Goal: Task Accomplishment & Management: Use online tool/utility

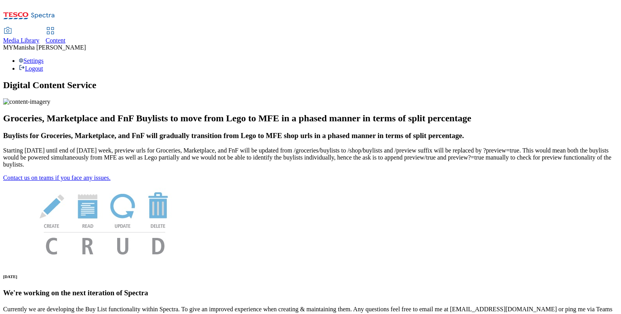
click at [66, 37] on span "Content" at bounding box center [56, 40] width 20 height 7
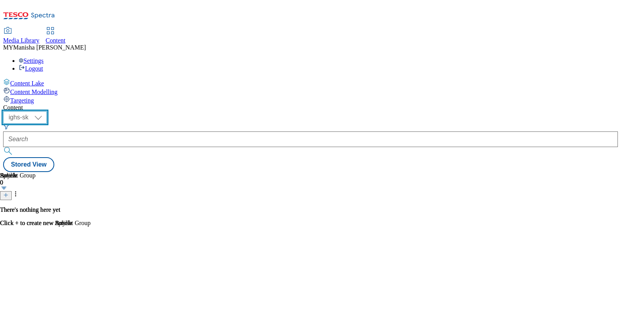
click at [47, 111] on select "ighs-cz ighs-hu ighs-sk" at bounding box center [25, 117] width 44 height 13
select select "ighs-hu"
click at [47, 111] on select "ighs-cz ighs-hu ighs-sk" at bounding box center [25, 117] width 44 height 13
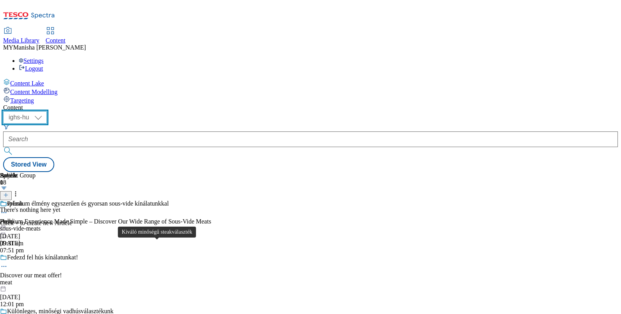
scroll to position [693, 0]
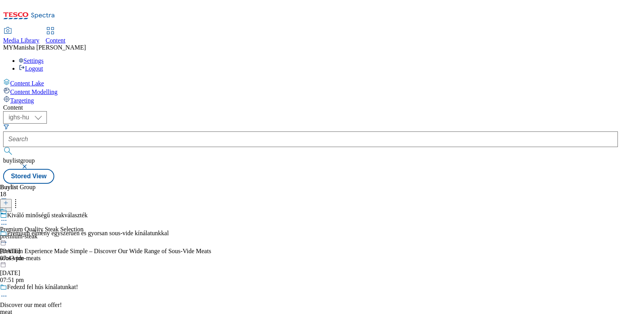
click at [8, 217] on icon at bounding box center [4, 221] width 8 height 8
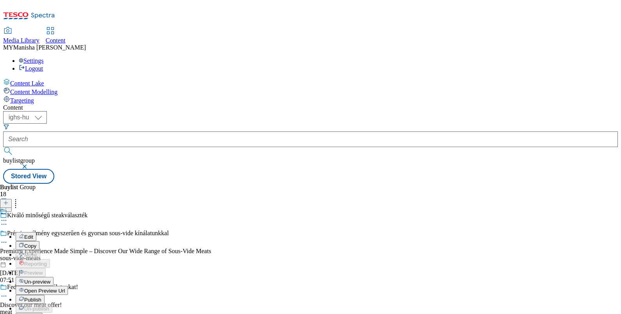
click at [50, 279] on span "Un-preview" at bounding box center [37, 282] width 26 height 6
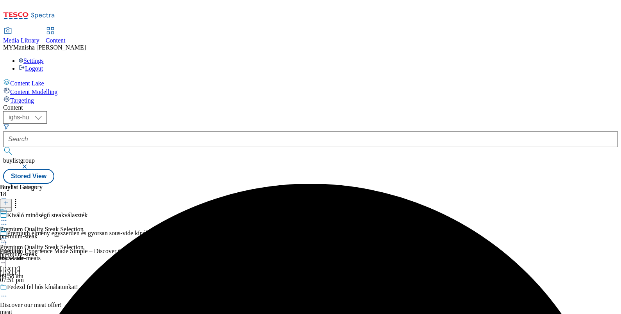
click at [8, 235] on icon at bounding box center [4, 239] width 8 height 8
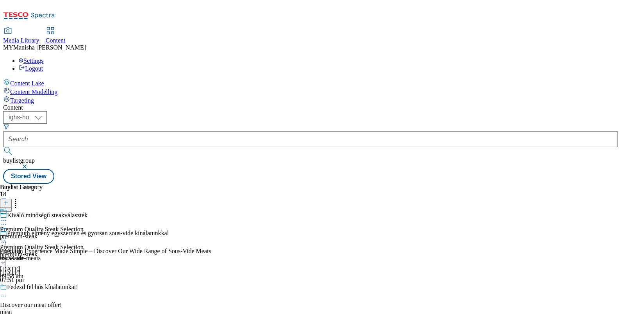
click at [373, 104] on div "Content ( optional ) ighs-cz ighs-hu ighs-sk ighs-hu buylistgroup Stored View B…" at bounding box center [310, 144] width 615 height 80
click at [8, 235] on icon at bounding box center [4, 239] width 8 height 8
click at [8, 239] on icon at bounding box center [4, 243] width 8 height 8
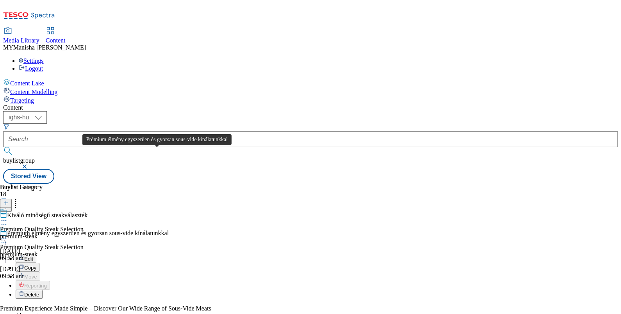
click at [162, 230] on div "Prémium élmény egyszerűen és gyorsan sous-vide kínálatunkkal" at bounding box center [88, 233] width 162 height 7
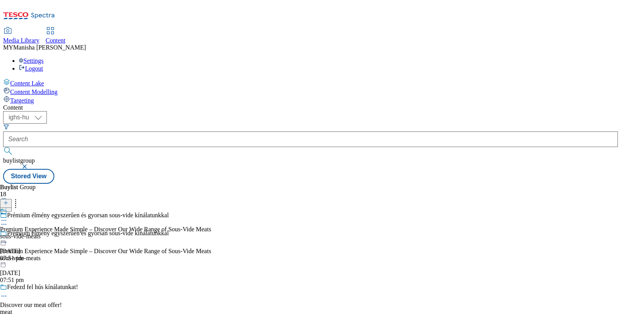
click at [8, 217] on icon at bounding box center [4, 221] width 8 height 8
click at [30, 104] on div "Content Lake Content Modelling Targeting" at bounding box center [310, 92] width 615 height 26
click at [8, 239] on icon at bounding box center [4, 243] width 8 height 8
click at [211, 208] on div "Premium Experience Made Simple – Discover Our Wide Range of Sous-Vide Meats sou…" at bounding box center [105, 235] width 211 height 54
click at [211, 226] on div "Premium Experience Made Simple – Discover Our Wide Range of Sous-Vide Meats sou…" at bounding box center [105, 253] width 211 height 54
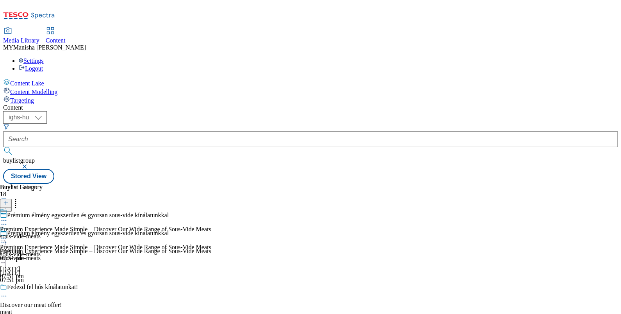
click at [8, 235] on icon at bounding box center [4, 239] width 8 height 8
click at [8, 217] on icon at bounding box center [4, 221] width 8 height 8
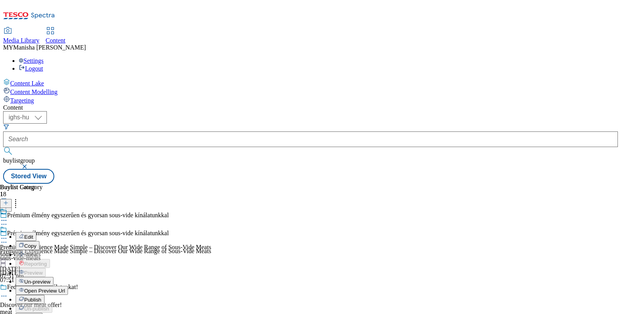
click at [389, 104] on div "Content ( optional ) ighs-cz ighs-hu ighs-sk ighs-hu buylistgroup Stored View B…" at bounding box center [310, 144] width 615 height 80
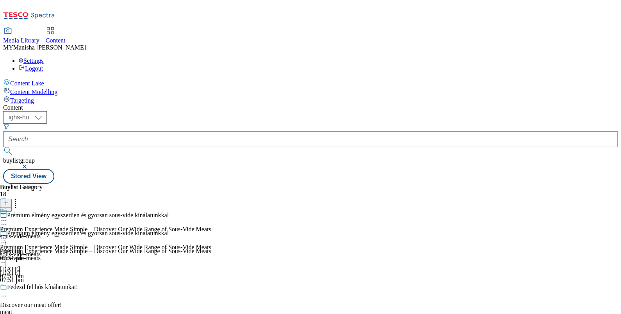
click at [8, 235] on icon at bounding box center [4, 239] width 8 height 8
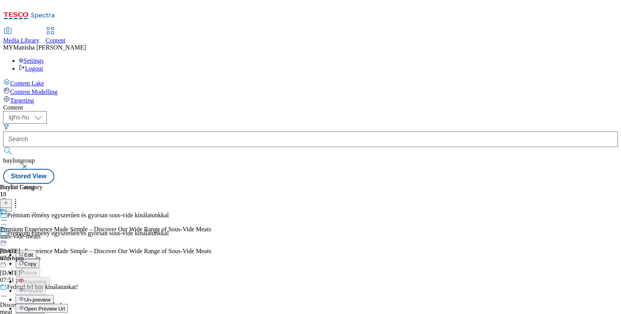
click at [41, 314] on span "Publish" at bounding box center [32, 318] width 17 height 6
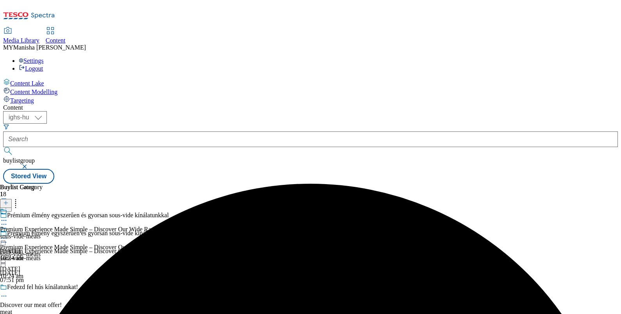
click at [8, 293] on icon at bounding box center [4, 297] width 8 height 8
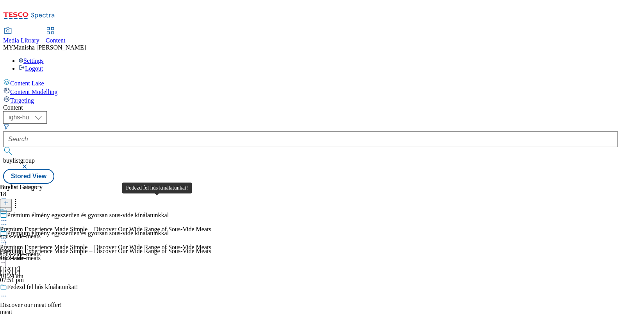
click at [78, 284] on div "Fedezd fel hús kínálatunkat!" at bounding box center [42, 287] width 71 height 7
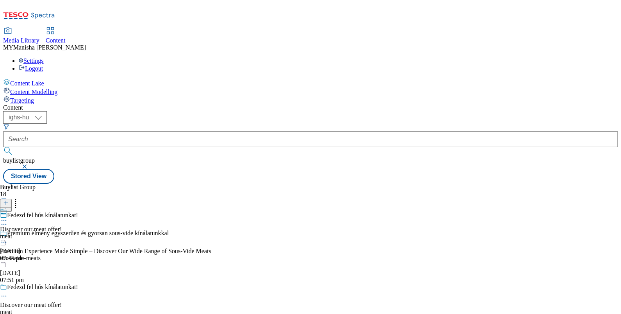
click at [8, 217] on icon at bounding box center [4, 221] width 8 height 8
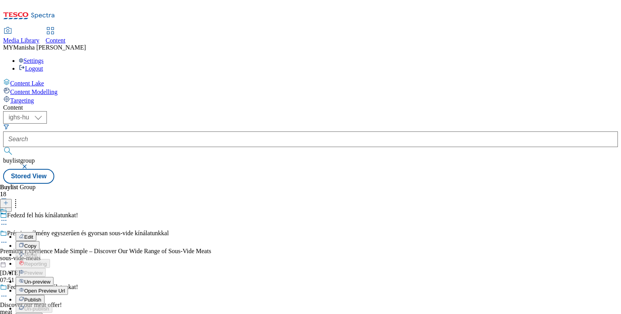
click at [41, 297] on span "Publish" at bounding box center [32, 300] width 17 height 6
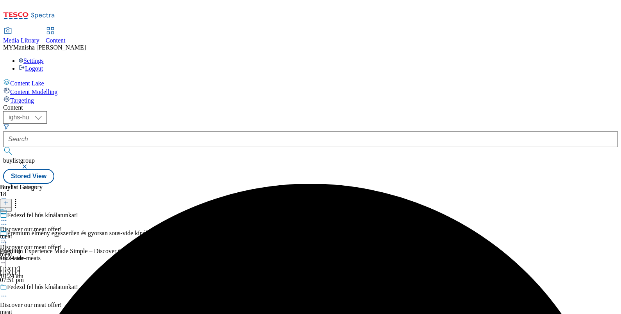
scroll to position [96, 0]
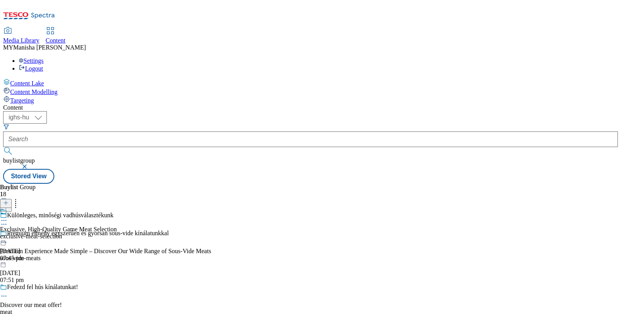
click at [8, 217] on icon at bounding box center [4, 221] width 8 height 8
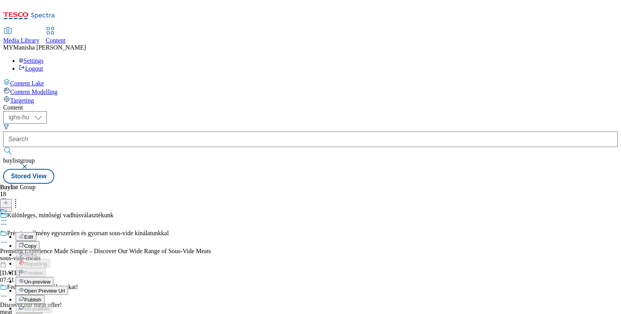
click at [41, 297] on span "Publish" at bounding box center [32, 300] width 17 height 6
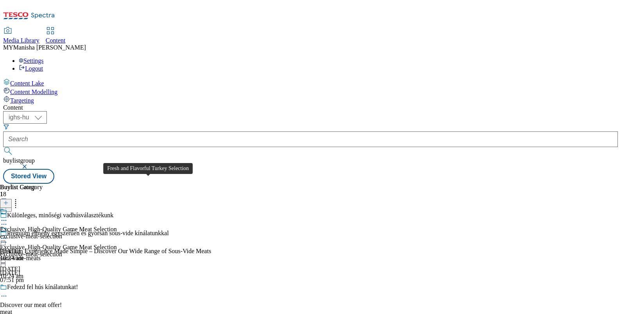
scroll to position [193, 0]
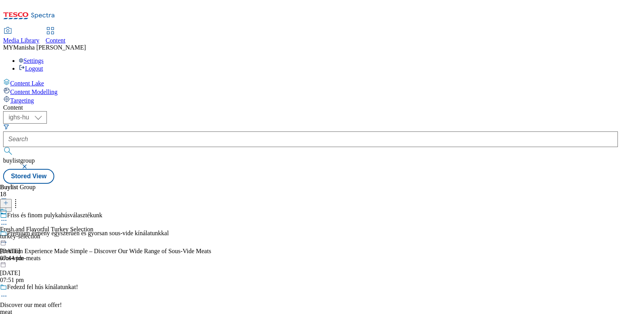
click at [8, 217] on icon at bounding box center [4, 221] width 8 height 8
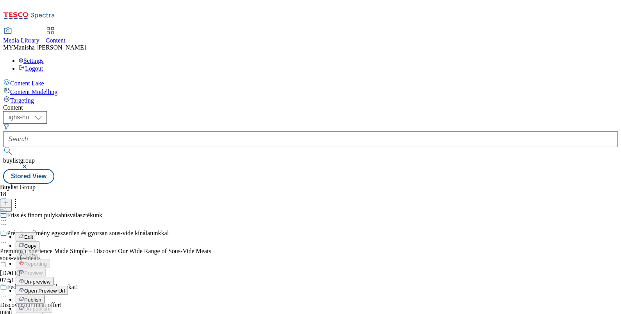
click at [41, 297] on span "Publish" at bounding box center [32, 300] width 17 height 6
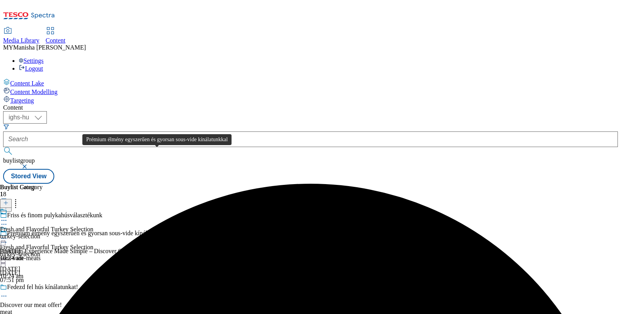
click at [169, 230] on div "Prémium élmény egyszerűen és gyorsan sous-vide kínálatunkkal" at bounding box center [88, 233] width 162 height 7
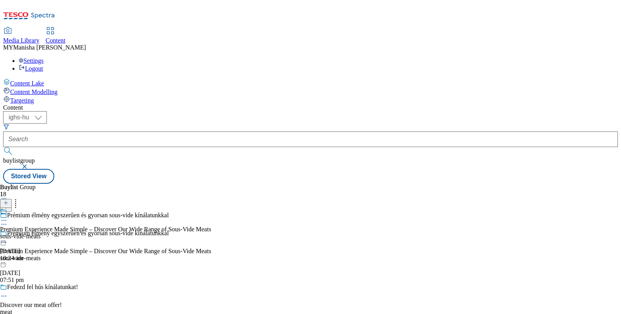
scroll to position [292, 0]
click at [8, 217] on icon at bounding box center [4, 221] width 8 height 8
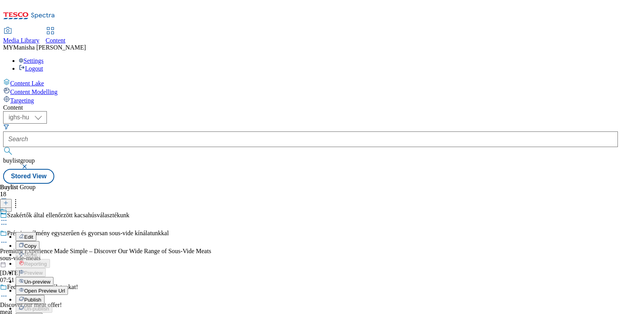
click at [41, 297] on span "Publish" at bounding box center [32, 300] width 17 height 6
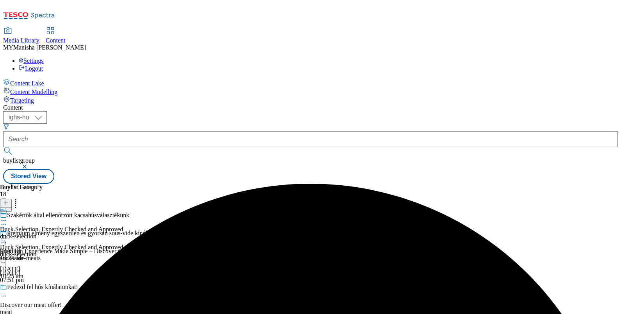
scroll to position [323, 0]
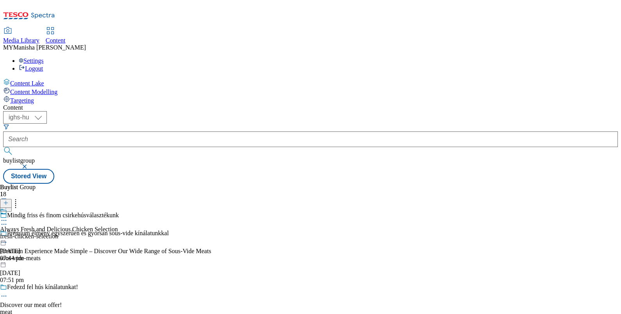
click at [8, 217] on icon at bounding box center [4, 221] width 8 height 8
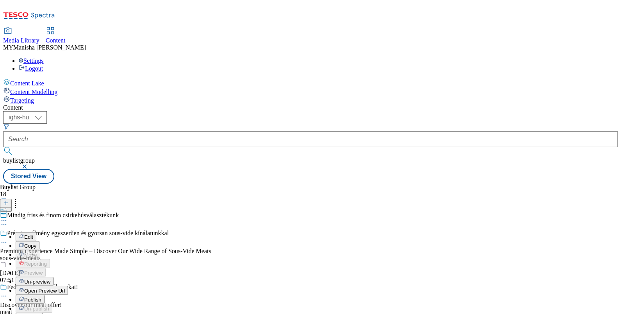
click at [45, 295] on button "Publish" at bounding box center [30, 299] width 29 height 9
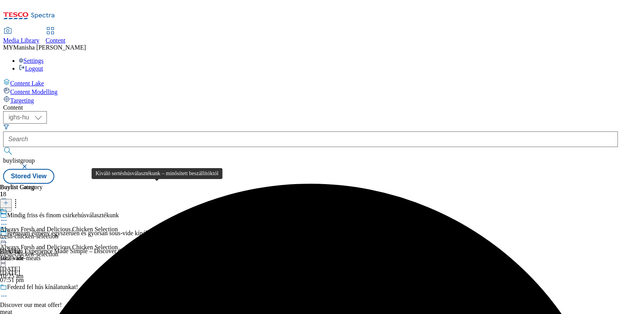
scroll to position [418, 0]
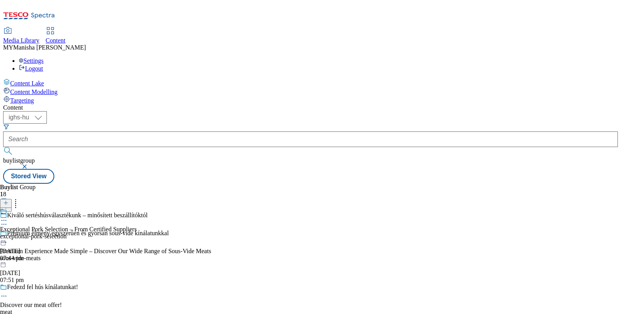
click at [8, 217] on icon at bounding box center [4, 221] width 8 height 8
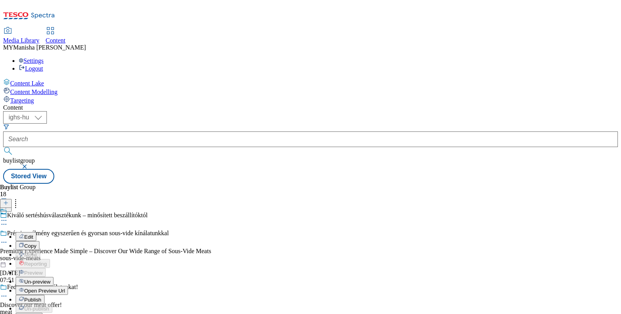
click at [41, 297] on span "Publish" at bounding box center [32, 300] width 17 height 6
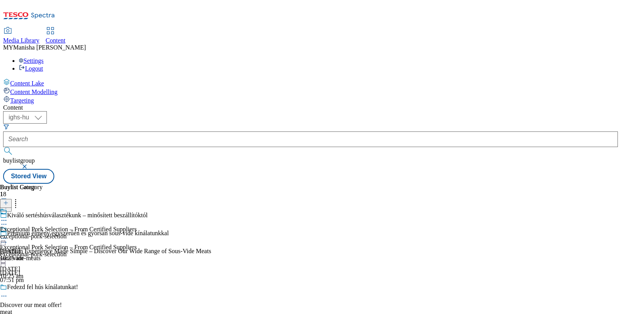
scroll to position [557, 0]
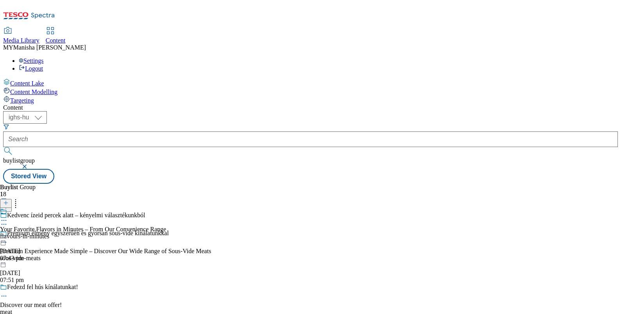
click at [8, 217] on icon at bounding box center [4, 221] width 8 height 8
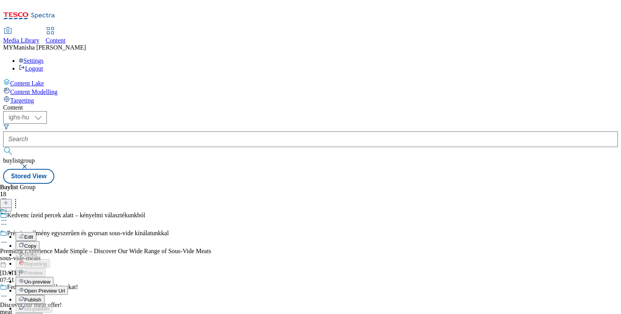
click at [41, 297] on span "Publish" at bounding box center [32, 300] width 17 height 6
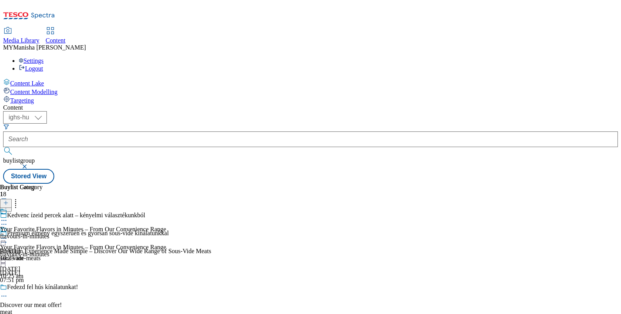
scroll to position [627, 0]
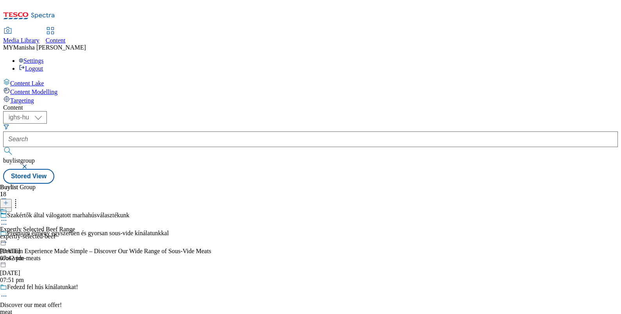
click at [8, 217] on icon at bounding box center [4, 221] width 8 height 8
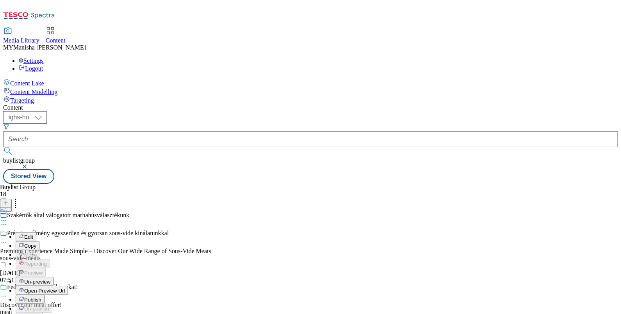
click at [41, 297] on span "Publish" at bounding box center [32, 300] width 17 height 6
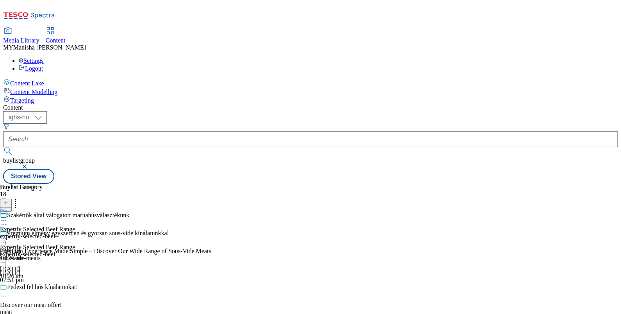
scroll to position [707, 0]
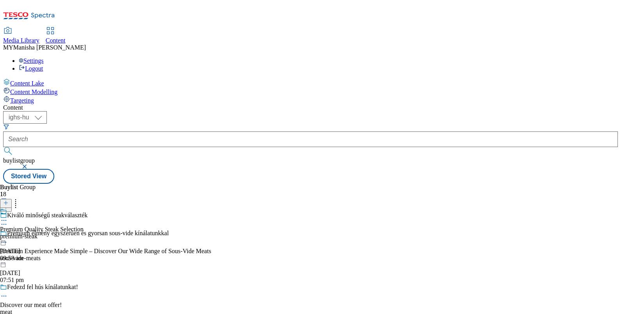
click at [8, 217] on icon at bounding box center [4, 221] width 8 height 8
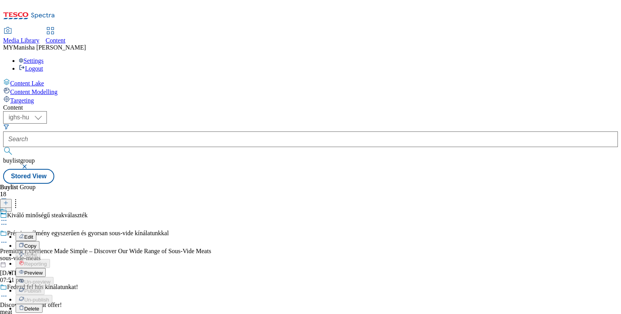
click at [46, 268] on button "Preview" at bounding box center [31, 272] width 30 height 9
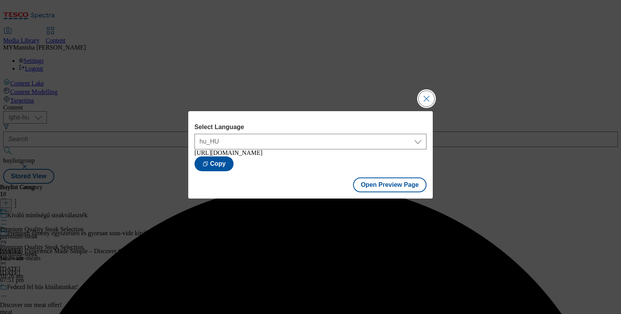
click at [433, 100] on button "Close Modal" at bounding box center [427, 99] width 16 height 16
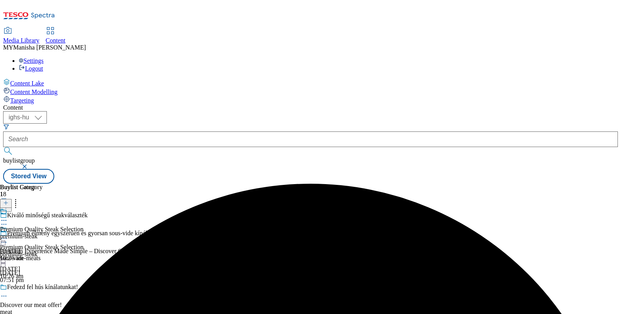
click at [8, 235] on icon at bounding box center [4, 239] width 8 height 8
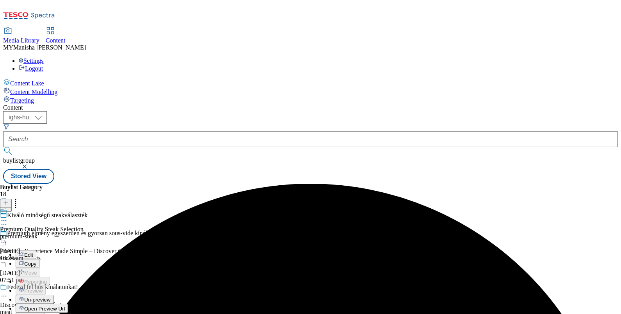
click at [41, 314] on span "Publish" at bounding box center [32, 318] width 17 height 6
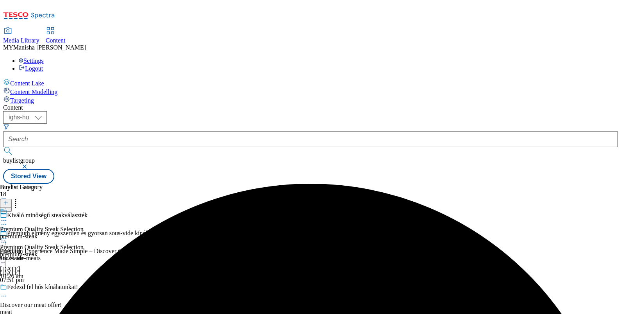
click at [84, 226] on div at bounding box center [42, 235] width 84 height 18
click at [8, 235] on icon at bounding box center [4, 239] width 8 height 8
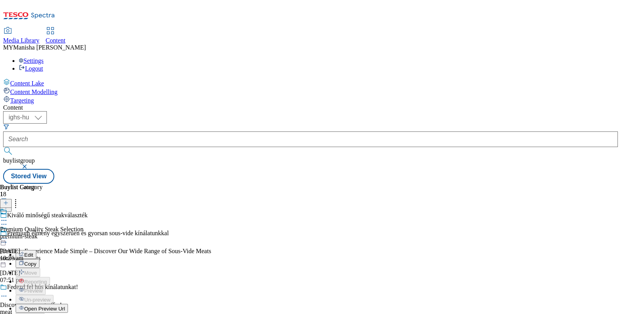
click at [8, 235] on icon at bounding box center [4, 239] width 8 height 8
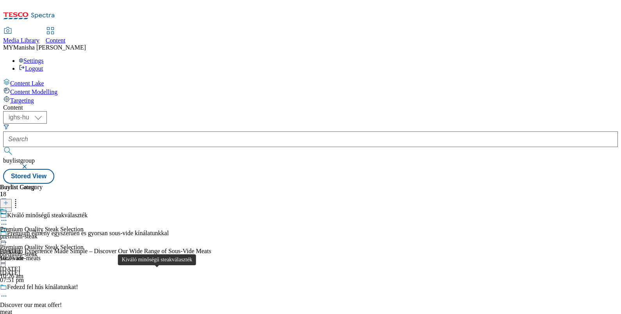
scroll to position [809, 0]
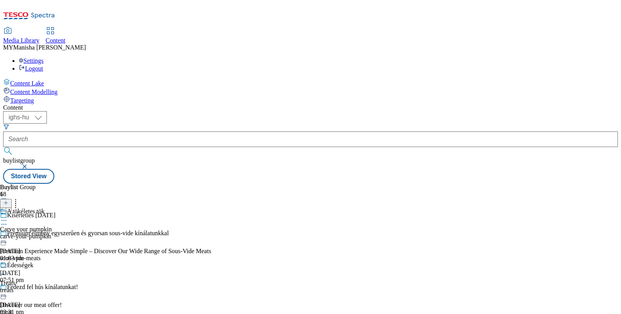
click at [8, 217] on icon at bounding box center [4, 221] width 8 height 8
click at [63, 104] on div "Content Lake Content Modelling Targeting" at bounding box center [310, 92] width 615 height 26
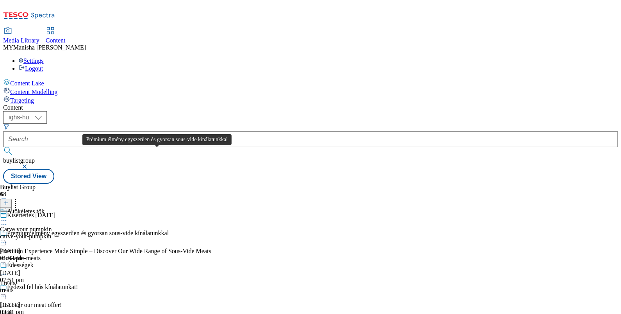
click at [165, 230] on div "Prémium élmény egyszerűen és gyorsan sous-vide kínálatunkkal" at bounding box center [88, 233] width 162 height 7
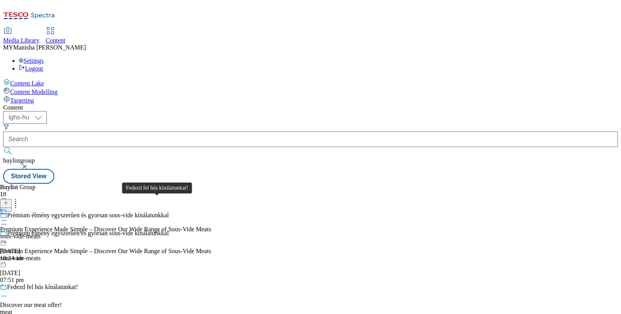
click at [78, 284] on div "Fedezd fel hús kínálatunkat!" at bounding box center [42, 287] width 71 height 7
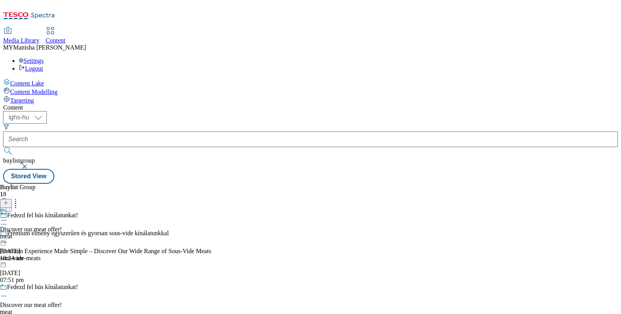
scroll to position [127, 0]
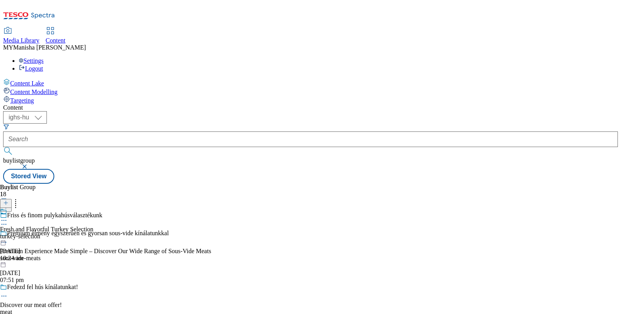
scroll to position [264, 0]
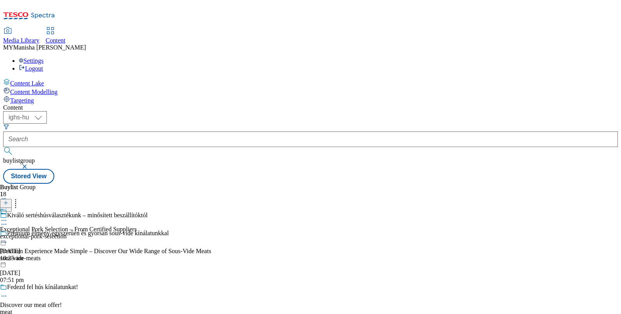
scroll to position [504, 0]
